Goal: Task Accomplishment & Management: Manage account settings

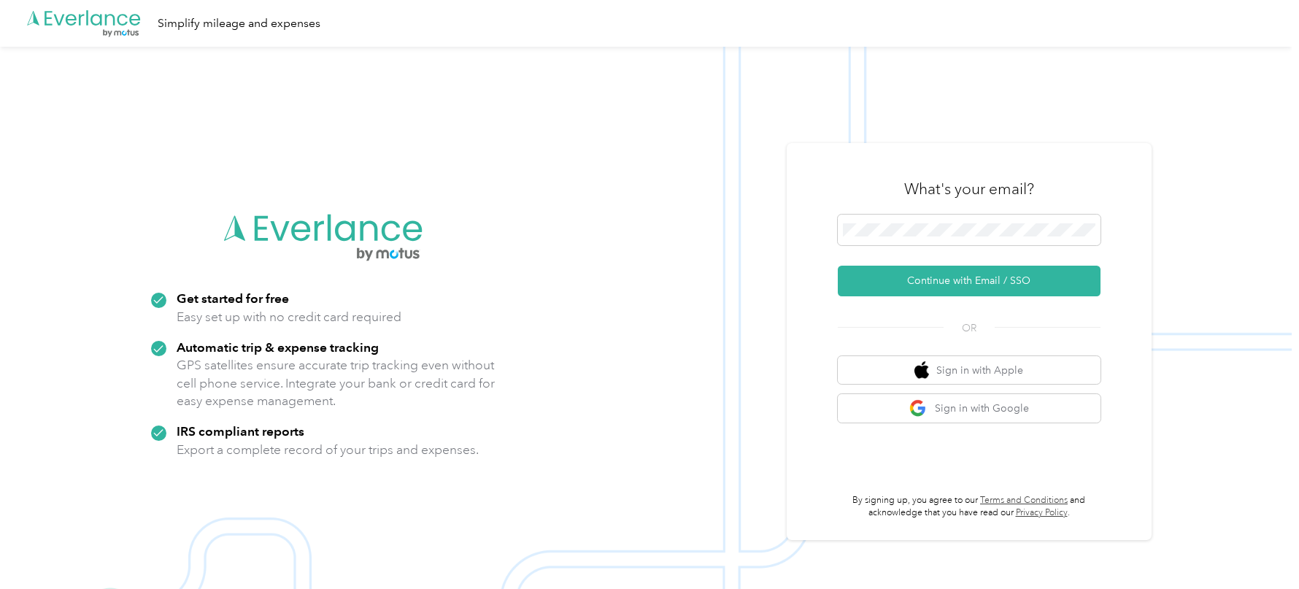
click at [855, 161] on div "What's your email? Continue with Email / SSO OR Sign in with Apple Sign in with…" at bounding box center [969, 341] width 365 height 397
click at [892, 282] on button "Continue with Email / SSO" at bounding box center [969, 281] width 263 height 31
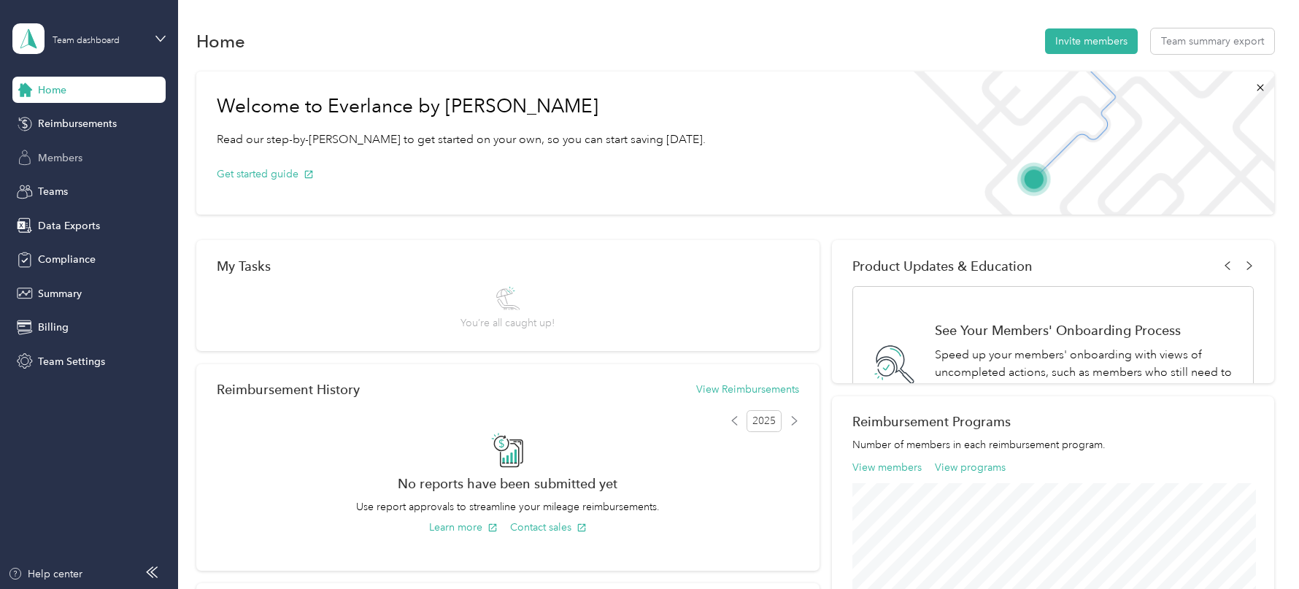
click at [59, 150] on span "Members" at bounding box center [60, 157] width 45 height 15
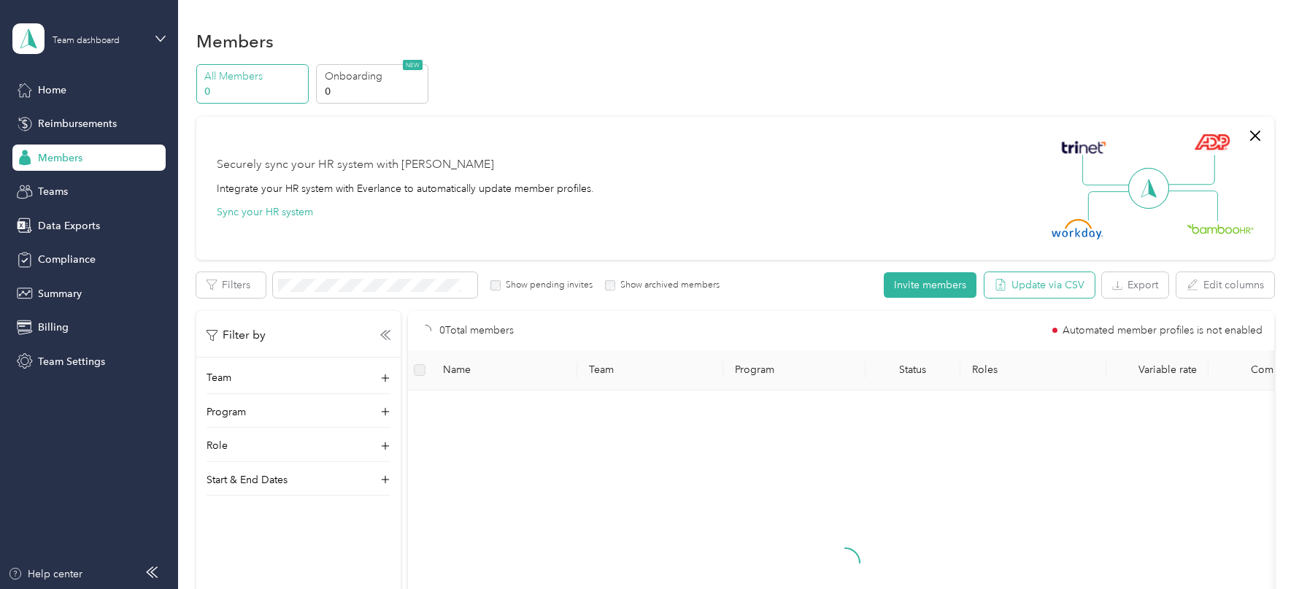
click at [1030, 277] on button "Update via CSV" at bounding box center [1039, 285] width 110 height 26
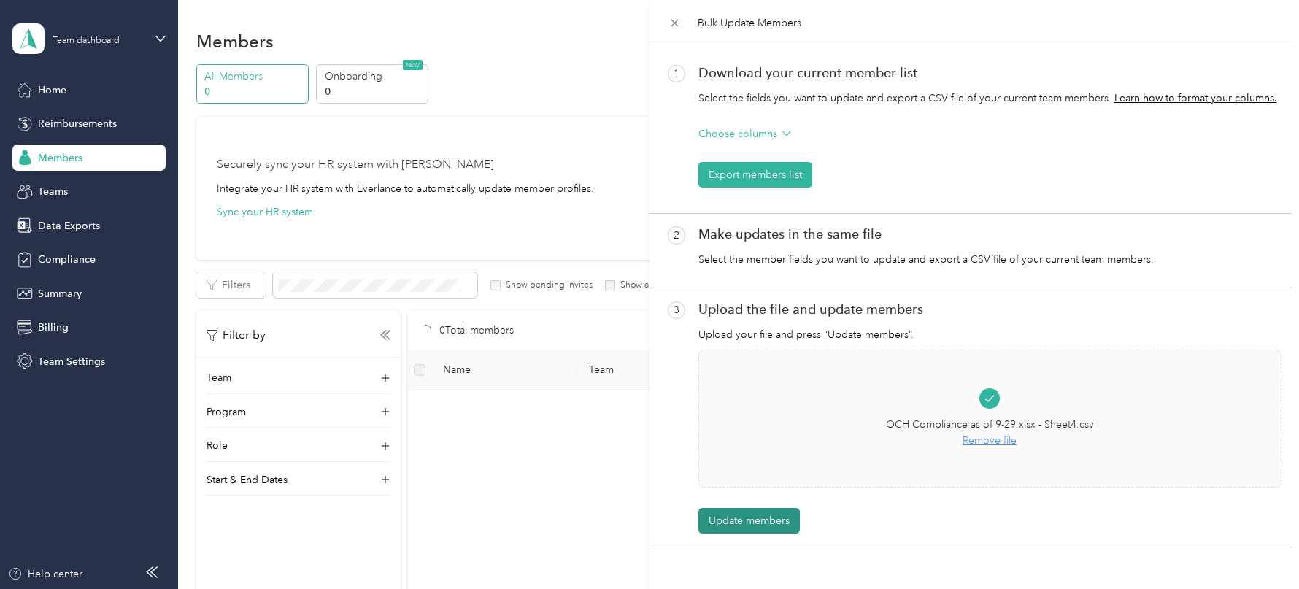
click at [761, 516] on button "Update members" at bounding box center [748, 521] width 101 height 26
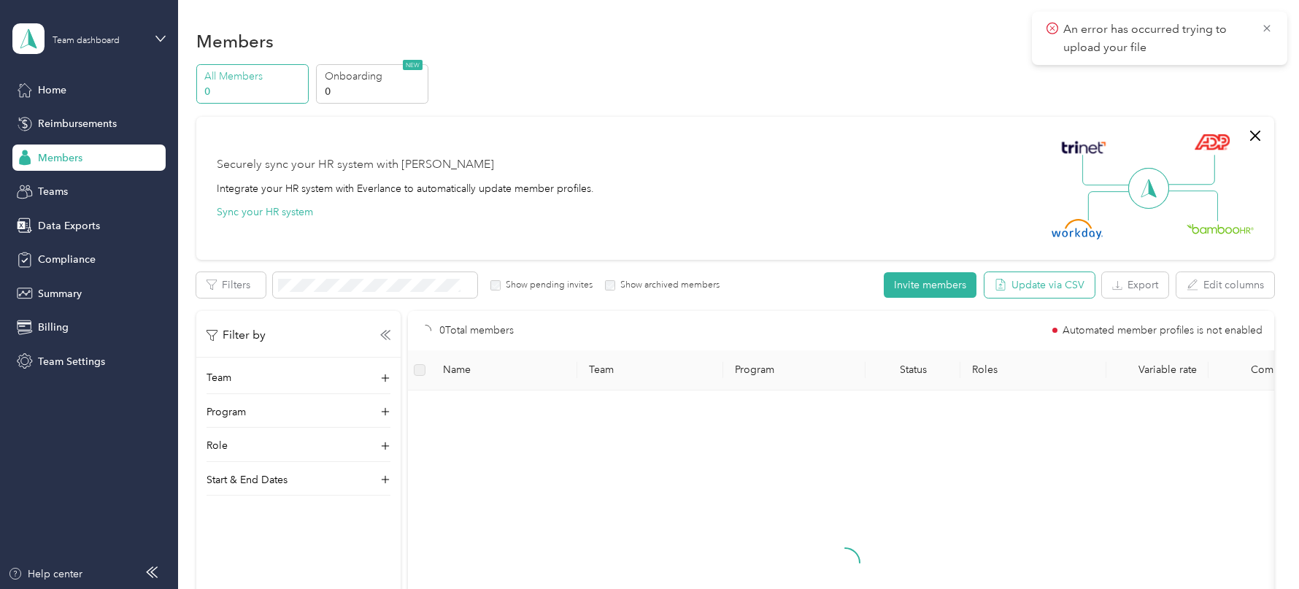
click at [1054, 284] on button "Update via CSV" at bounding box center [1039, 285] width 110 height 26
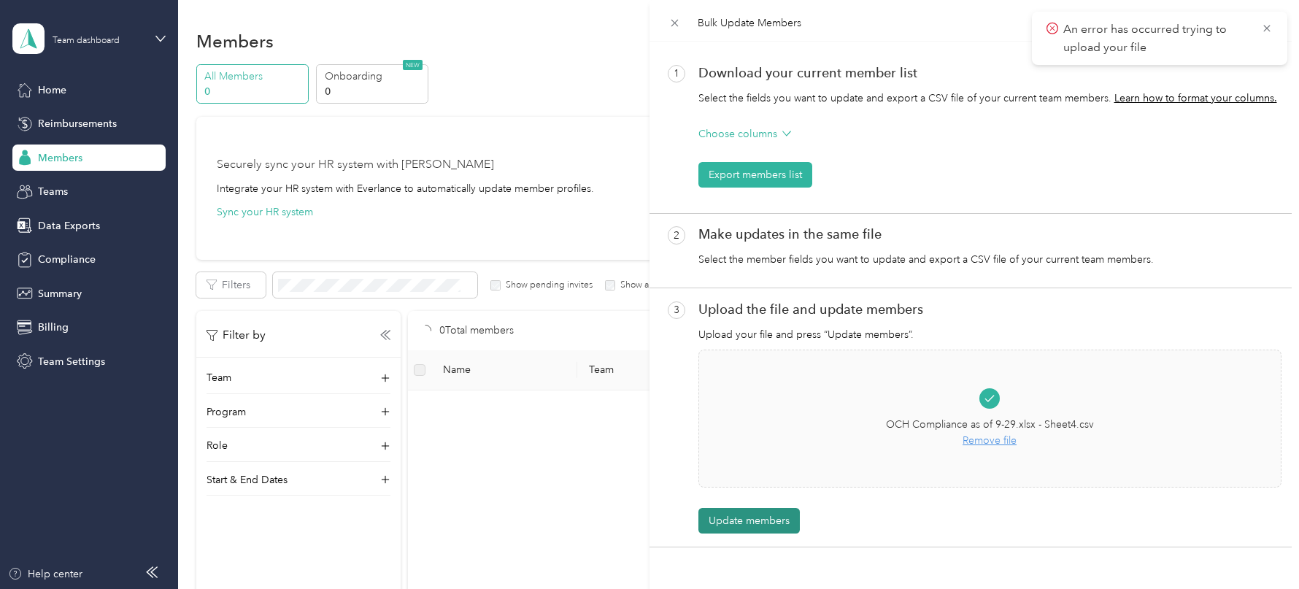
click at [742, 527] on button "Update members" at bounding box center [748, 521] width 101 height 26
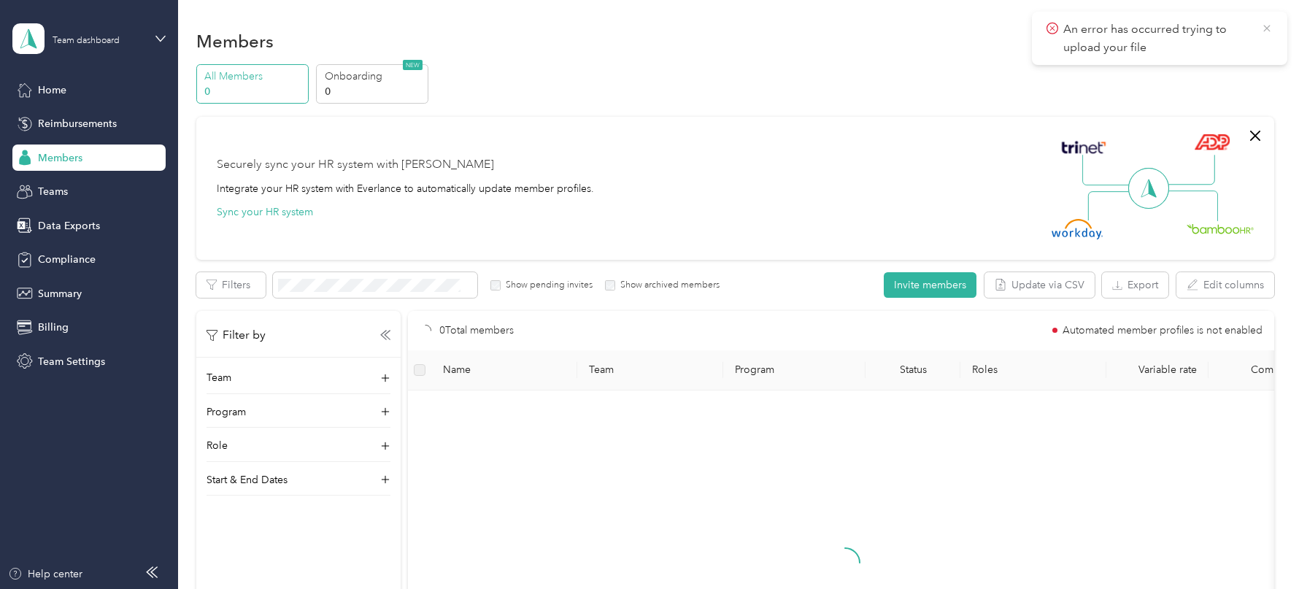
click at [1266, 29] on icon at bounding box center [1267, 28] width 12 height 13
click at [1041, 277] on button "Update via CSV" at bounding box center [1039, 285] width 110 height 26
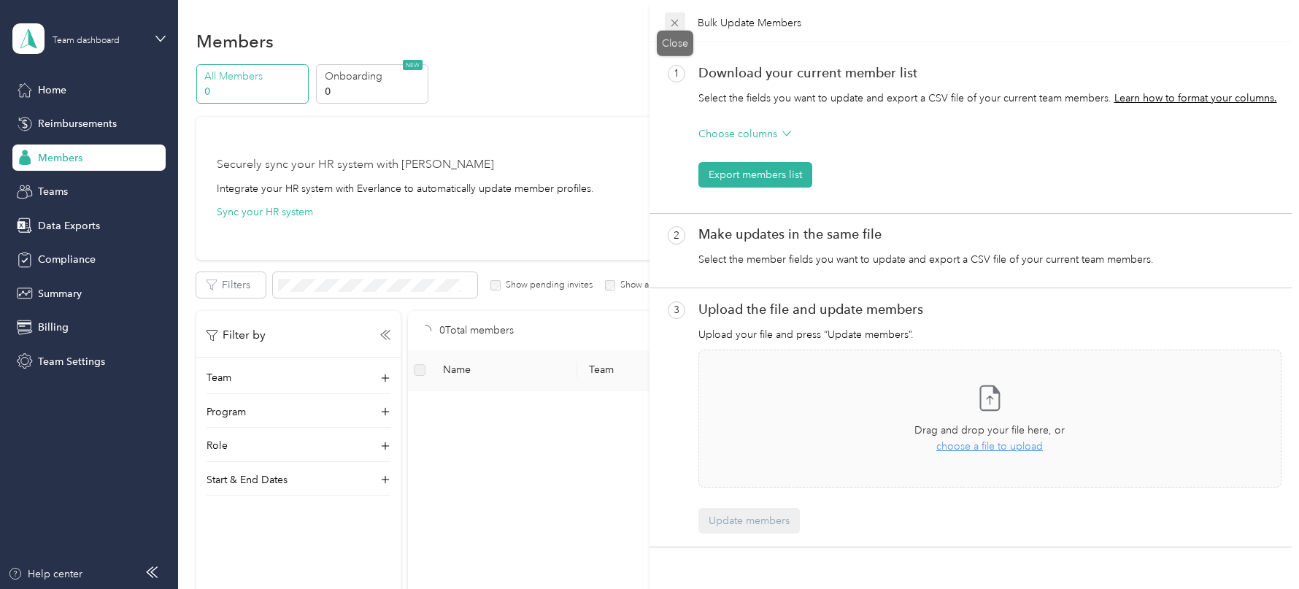
click at [678, 18] on icon at bounding box center [674, 23] width 12 height 12
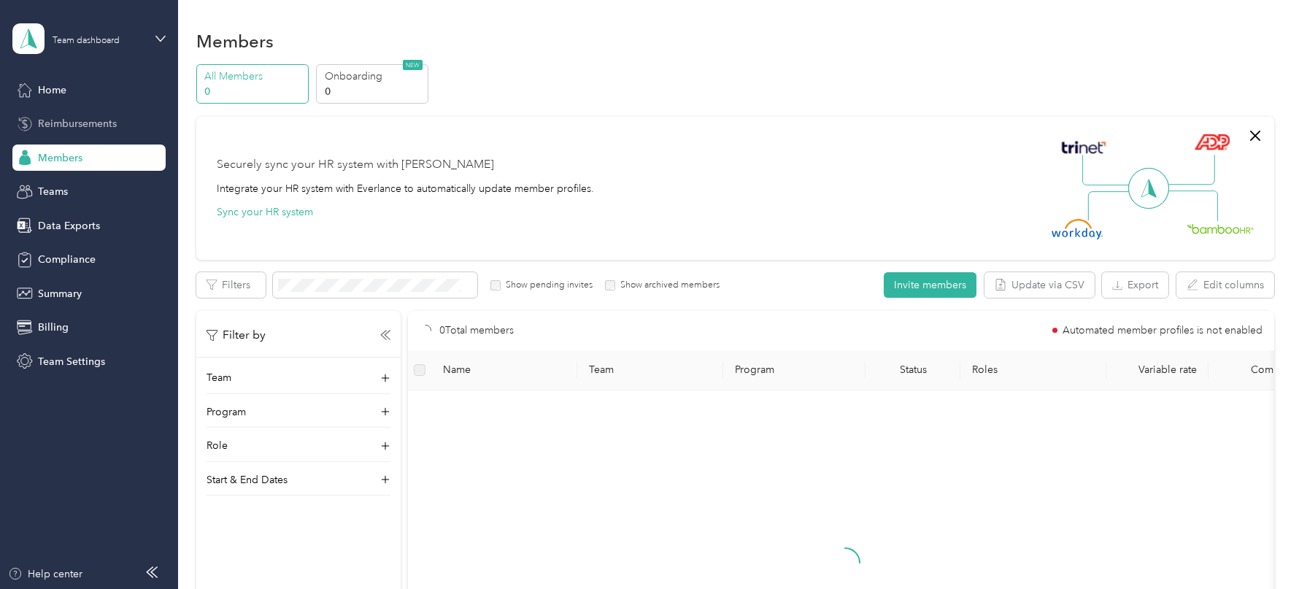
click at [90, 117] on span "Reimbursements" at bounding box center [77, 123] width 79 height 15
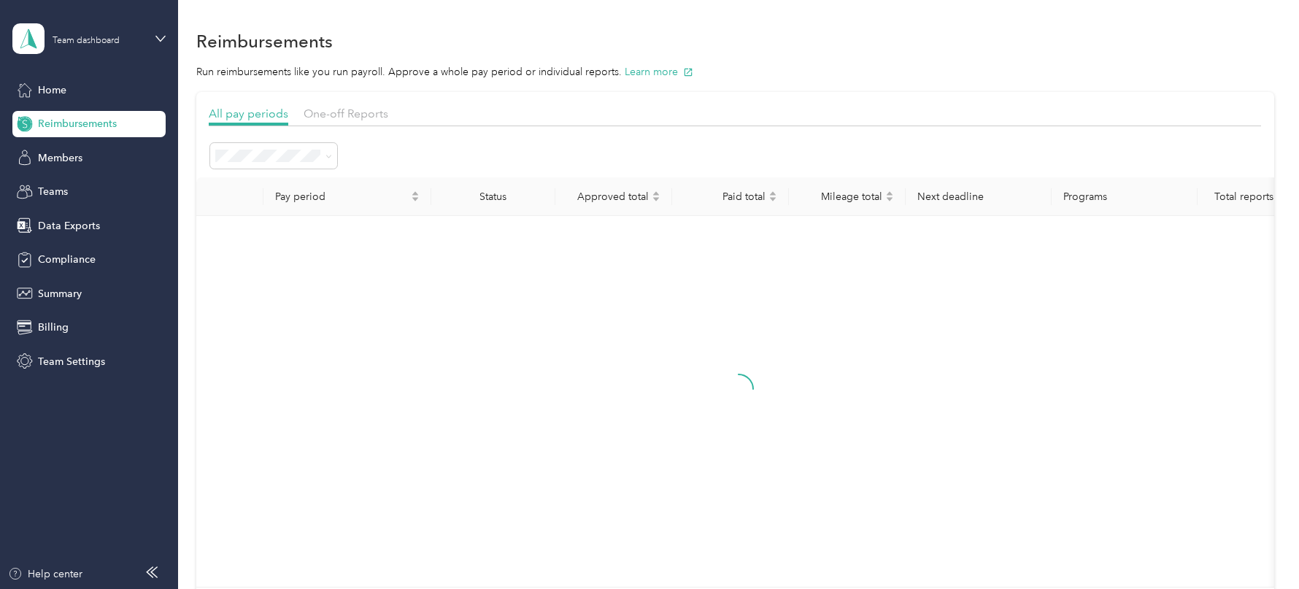
click at [74, 175] on div "Home Reimbursements Members Teams Data Exports Compliance Summary Billing Team …" at bounding box center [88, 226] width 153 height 298
click at [64, 163] on span "Members" at bounding box center [60, 157] width 45 height 15
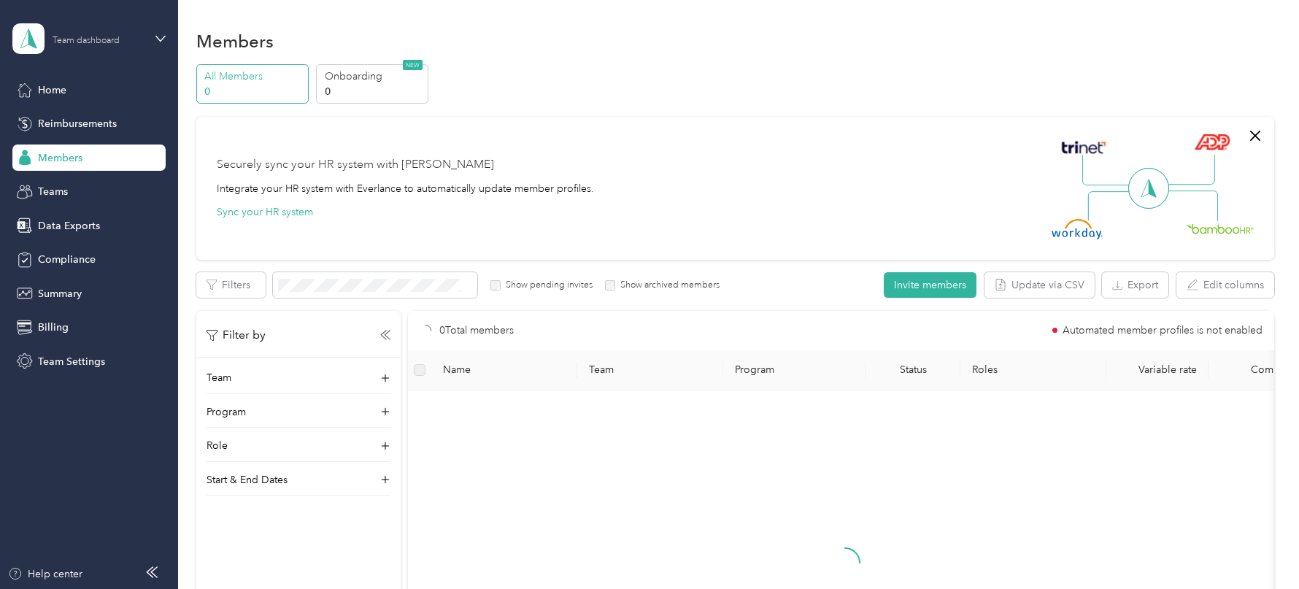
click at [109, 43] on div "Team dashboard" at bounding box center [86, 40] width 67 height 9
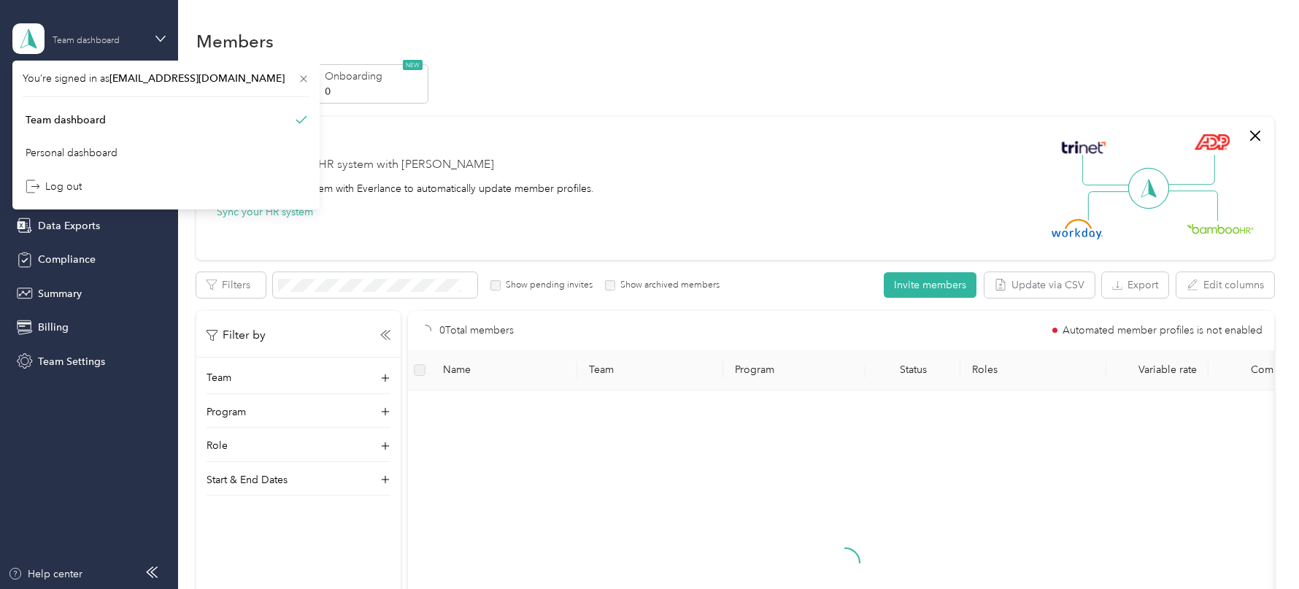
click at [109, 43] on div "Team dashboard" at bounding box center [86, 40] width 67 height 9
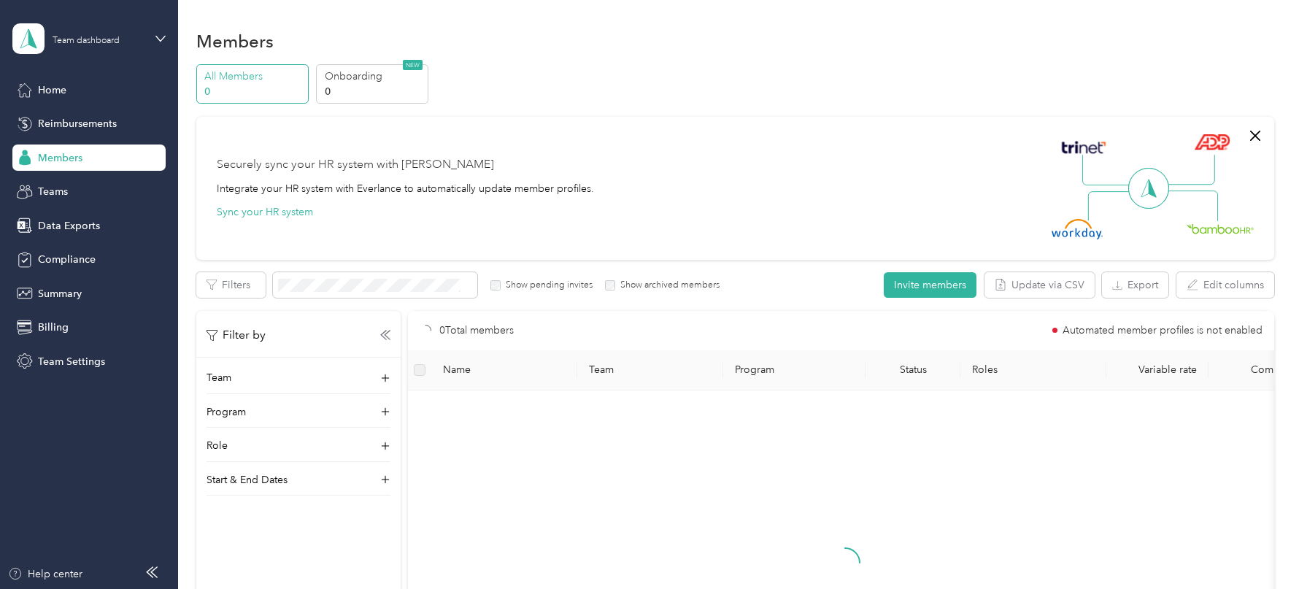
click at [142, 29] on div "Team dashboard" at bounding box center [77, 38] width 131 height 31
click at [96, 181] on div "Log out" at bounding box center [166, 179] width 287 height 26
